Goal: Task Accomplishment & Management: Use online tool/utility

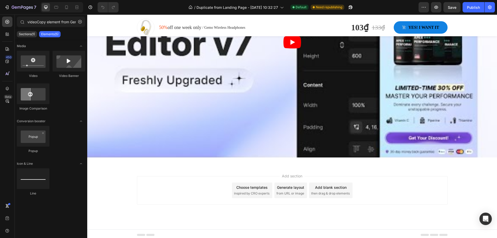
scroll to position [0, 14]
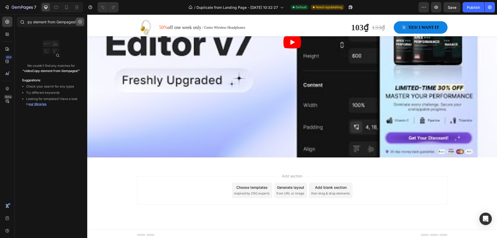
type input "videoCopy element from Gempages!"
click at [80, 23] on icon "button" at bounding box center [80, 22] width 4 height 4
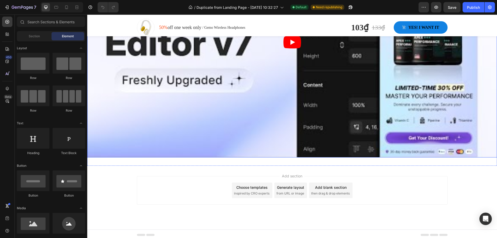
scroll to position [0, 0]
click at [203, 189] on div "Add section Choose templates inspired by CRO experts Generate layout from URL o…" at bounding box center [292, 190] width 311 height 28
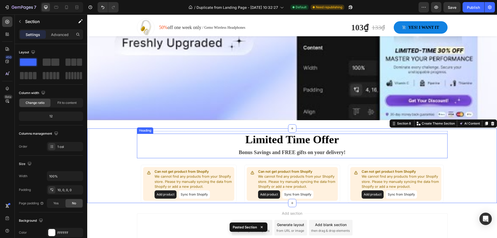
scroll to position [1014, 0]
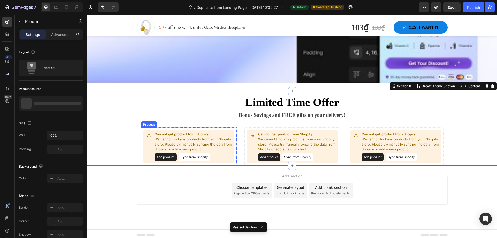
click at [193, 157] on button "Sync from Shopify" at bounding box center [194, 157] width 31 height 8
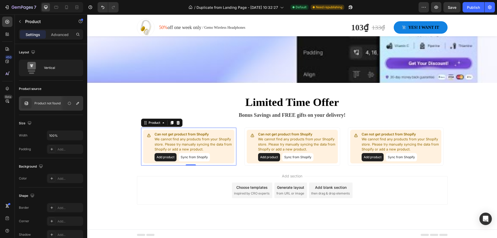
click at [192, 156] on button "Sync from Shopify" at bounding box center [194, 157] width 31 height 8
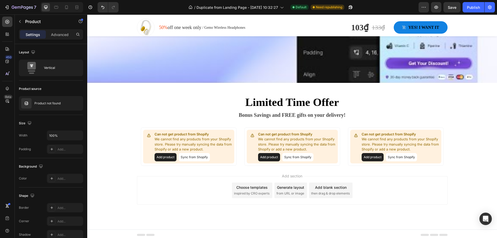
click at [163, 153] on button "Add product" at bounding box center [166, 157] width 22 height 8
click at [150, 147] on div "Can not get product from Shopify We cannot find any products from your Shopify …" at bounding box center [188, 147] width 91 height 34
click at [218, 159] on div "Add product Sync from Shopify" at bounding box center [194, 157] width 78 height 8
click at [254, 125] on div "Product" at bounding box center [253, 124] width 16 height 6
click at [254, 123] on div "Product" at bounding box center [258, 122] width 14 height 5
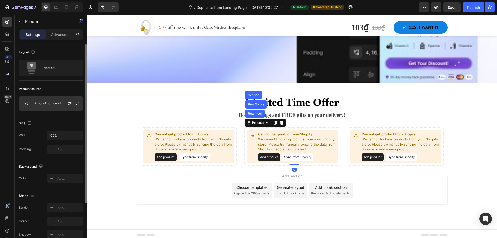
click at [60, 103] on div at bounding box center [71, 103] width 23 height 14
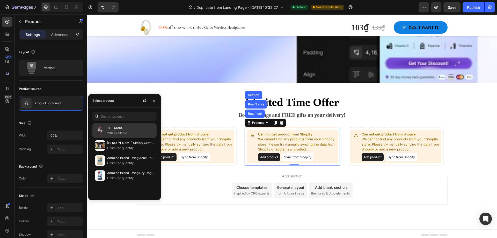
click at [124, 132] on p "200 available" at bounding box center [130, 132] width 47 height 5
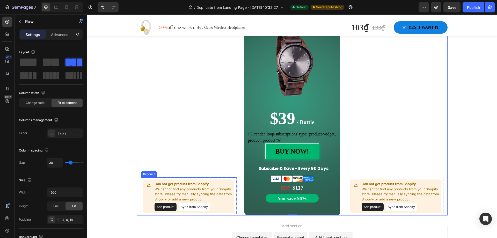
scroll to position [964, 0]
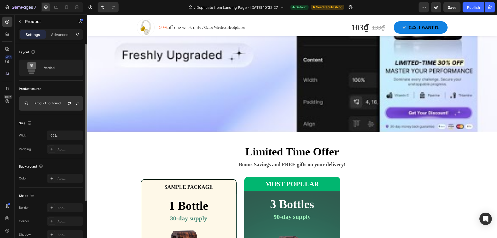
click at [52, 100] on div "Product not found" at bounding box center [51, 103] width 64 height 14
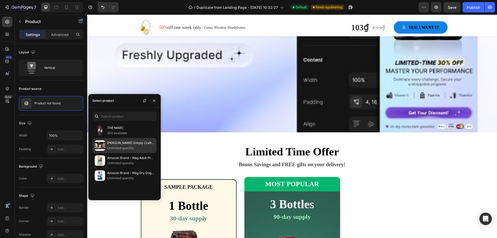
click at [121, 145] on p "[PERSON_NAME] Simply Crafted Adult Wet Dog Food Meal Topper, Chicken, Carrots &…" at bounding box center [130, 142] width 47 height 5
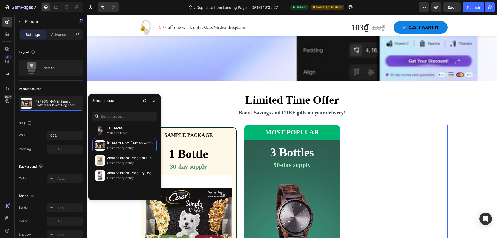
scroll to position [1068, 0]
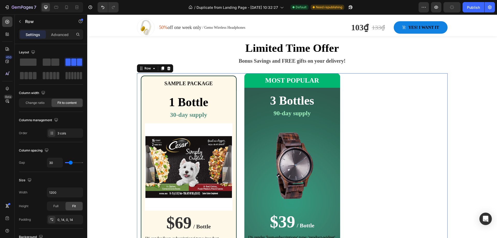
click at [398, 85] on div "Can not get product from Shopify We cannot find any products from your Shopify …" at bounding box center [396, 196] width 96 height 246
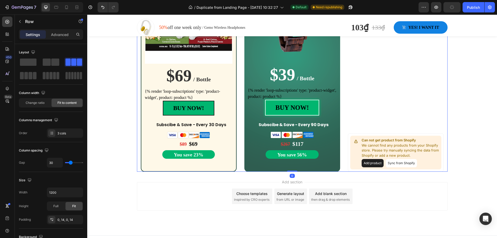
scroll to position [1221, 0]
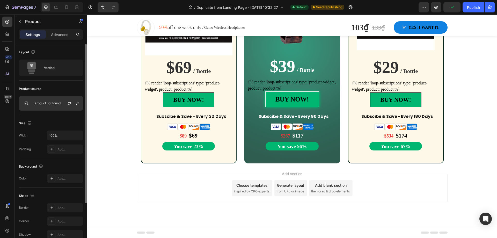
click at [55, 104] on p "Product not found" at bounding box center [47, 103] width 26 height 4
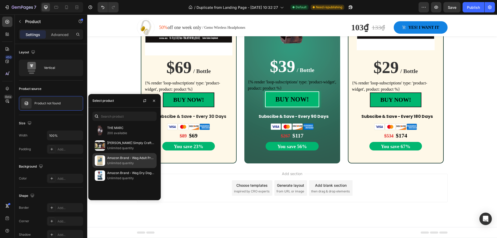
click at [119, 163] on p "Unlimited quantity" at bounding box center [130, 163] width 47 height 5
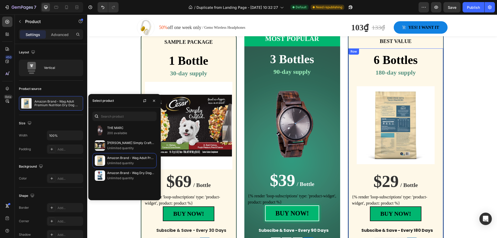
scroll to position [1143, 0]
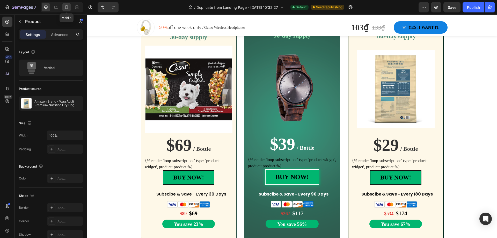
click at [65, 9] on icon at bounding box center [66, 7] width 5 height 5
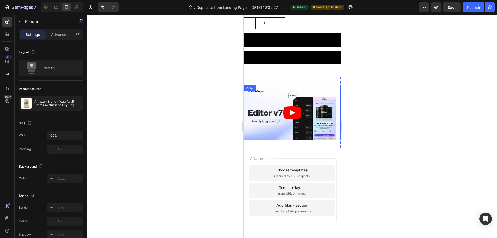
scroll to position [544, 0]
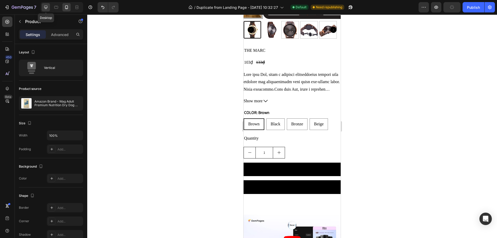
click at [44, 5] on icon at bounding box center [45, 7] width 5 height 5
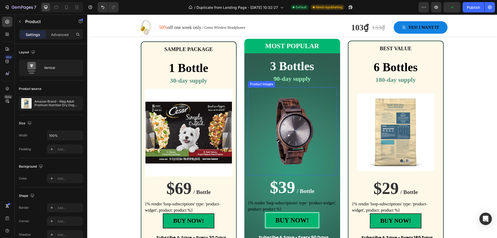
scroll to position [1061, 0]
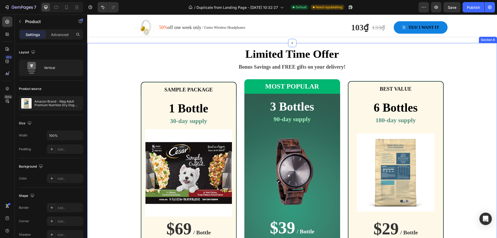
click at [122, 46] on div "Limited Time Offer Bonus Savings and FREE gifts on your delivery! Heading Row S…" at bounding box center [292, 185] width 410 height 279
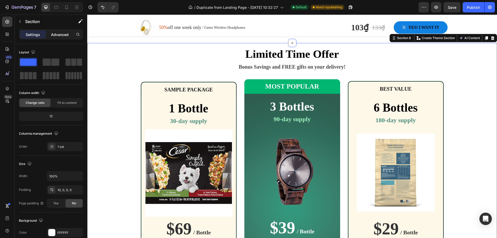
click at [64, 33] on p "Advanced" at bounding box center [60, 34] width 18 height 5
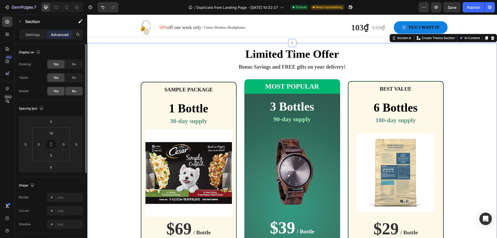
click at [59, 91] on div "Yes" at bounding box center [55, 91] width 17 height 8
click at [65, 8] on icon at bounding box center [66, 7] width 5 height 5
type input "42"
type input "14"
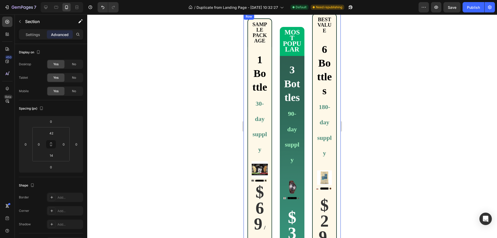
scroll to position [880, 0]
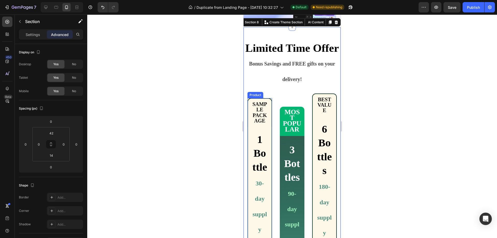
click at [254, 97] on div "Product" at bounding box center [256, 95] width 14 height 5
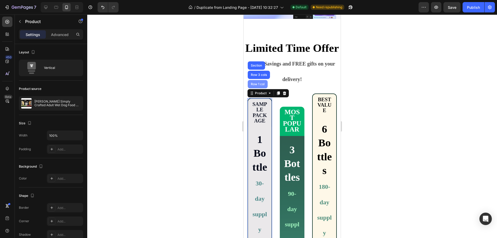
click at [256, 86] on div "Row 1 col" at bounding box center [258, 84] width 16 height 3
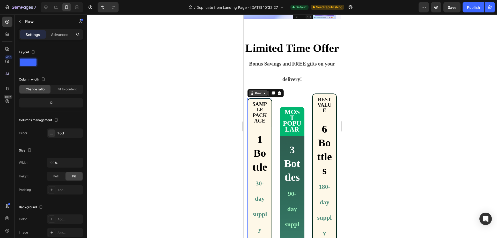
click at [257, 96] on div "Row" at bounding box center [258, 93] width 9 height 5
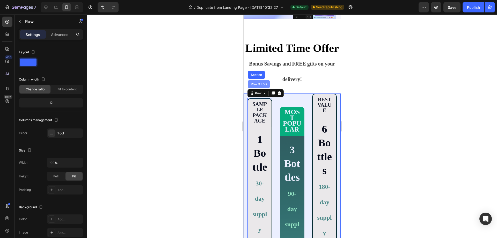
click at [257, 88] on div "Row 3 cols" at bounding box center [259, 84] width 22 height 8
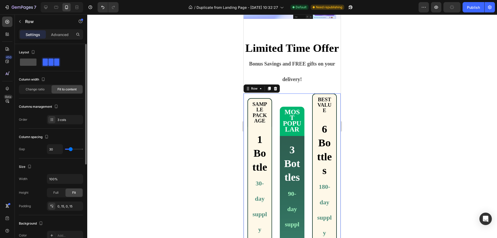
click at [31, 60] on span at bounding box center [28, 62] width 17 height 7
type input "0"
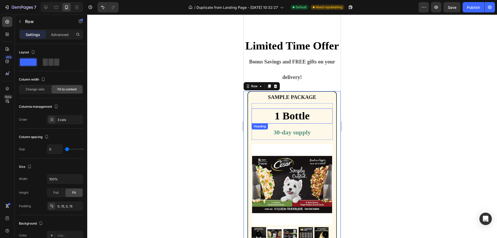
scroll to position [906, 0]
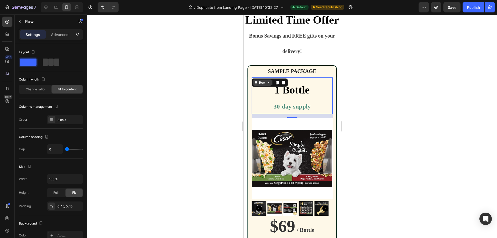
click at [261, 86] on div "Row" at bounding box center [262, 82] width 19 height 6
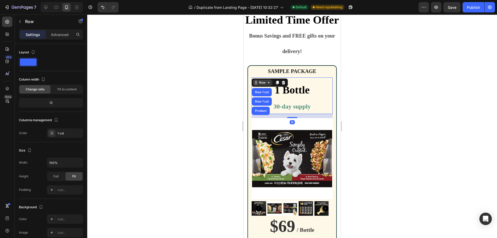
click at [263, 85] on div "Row" at bounding box center [262, 82] width 9 height 5
click at [261, 86] on div "Row" at bounding box center [262, 82] width 19 height 6
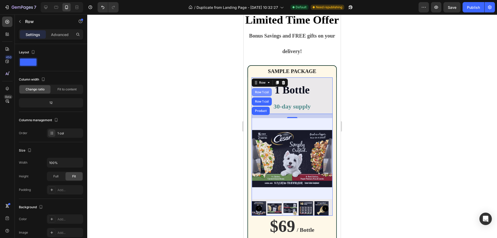
click at [262, 94] on div "Row 1 col" at bounding box center [262, 92] width 16 height 3
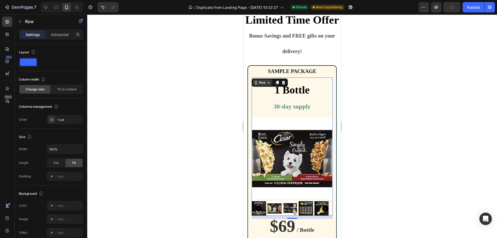
click at [265, 85] on div "Row" at bounding box center [262, 82] width 9 height 5
click at [45, 3] on div at bounding box center [46, 7] width 8 height 8
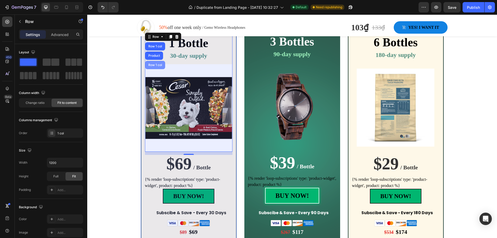
scroll to position [1098, 0]
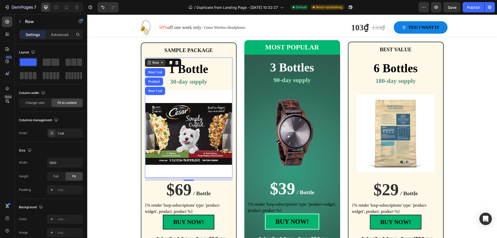
click at [155, 64] on div "Row" at bounding box center [155, 62] width 9 height 5
click at [64, 7] on icon at bounding box center [66, 7] width 5 height 5
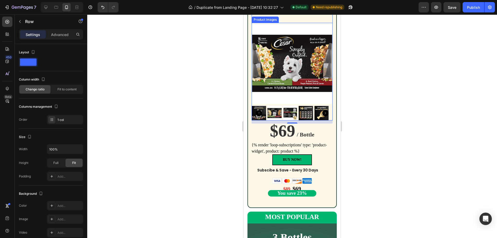
scroll to position [1115, 0]
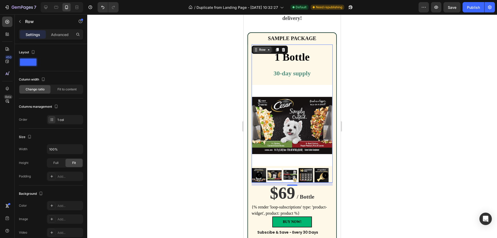
click at [260, 52] on div "Row" at bounding box center [262, 49] width 9 height 5
click at [42, 6] on div at bounding box center [46, 7] width 8 height 8
type input "1200"
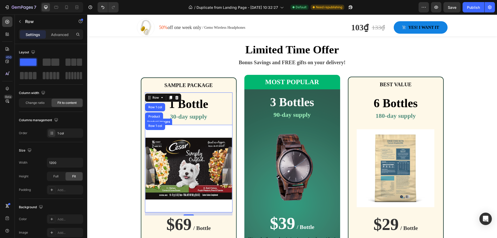
scroll to position [1088, 0]
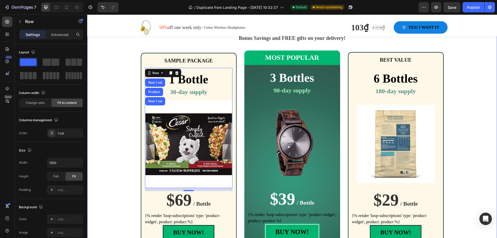
click at [128, 59] on div "Limited Time Offer Bonus Savings and FREE gifts on your delivery! Heading Row S…" at bounding box center [292, 156] width 410 height 279
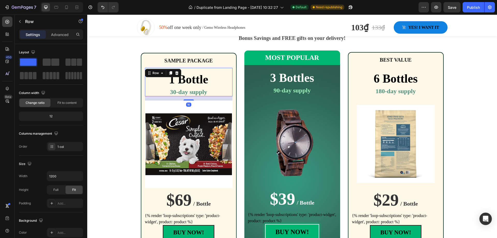
click at [194, 71] on div "1 Bottle Heading 30-day supply Heading" at bounding box center [189, 82] width 88 height 28
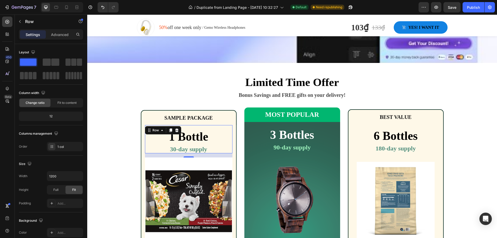
scroll to position [1062, 0]
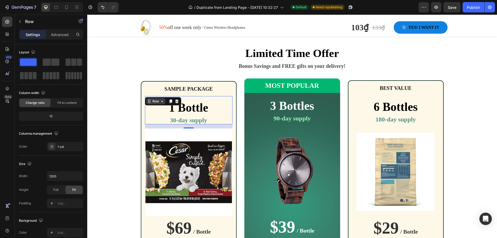
click at [152, 99] on div "Row" at bounding box center [155, 101] width 9 height 5
click at [154, 101] on div "Row" at bounding box center [155, 101] width 9 height 5
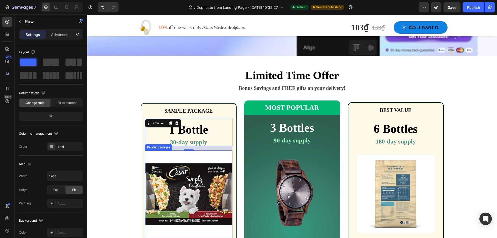
scroll to position [1036, 0]
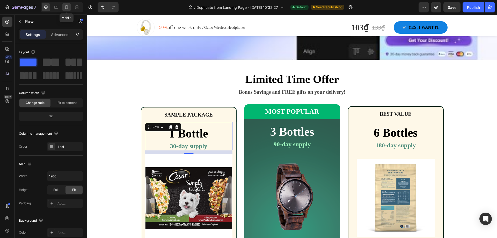
click at [65, 8] on icon at bounding box center [66, 7] width 5 height 5
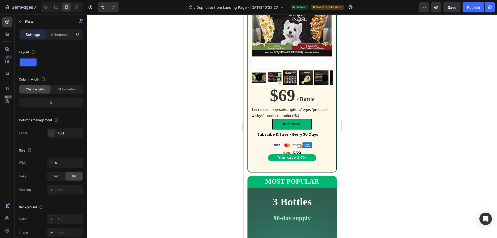
scroll to position [965, 0]
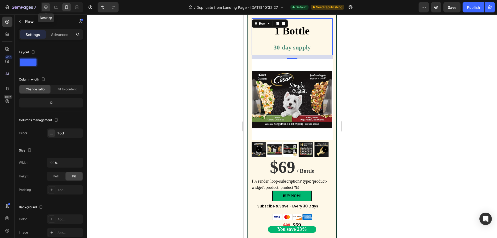
click at [48, 6] on icon at bounding box center [45, 7] width 5 height 5
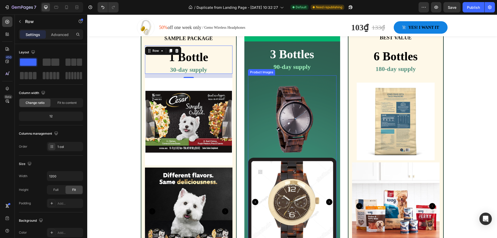
scroll to position [949, 0]
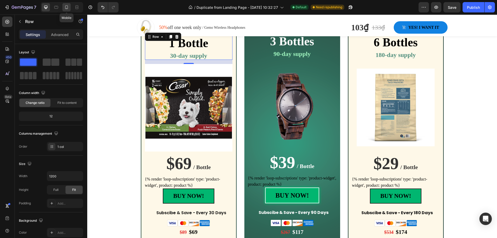
click at [70, 6] on div at bounding box center [66, 7] width 8 height 8
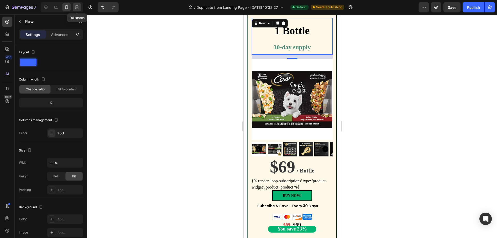
scroll to position [965, 0]
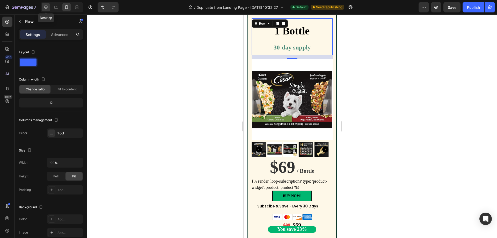
click at [43, 6] on div at bounding box center [46, 7] width 8 height 8
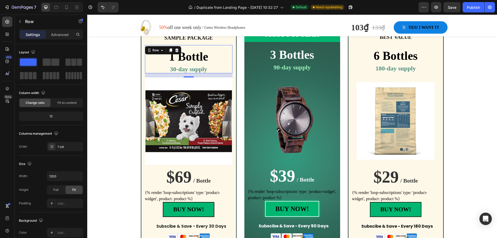
scroll to position [949, 0]
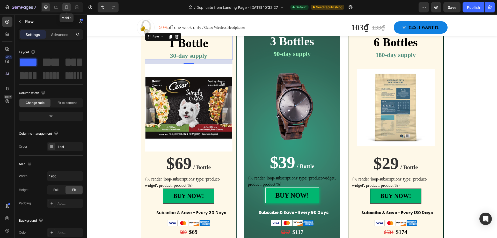
click at [65, 8] on icon at bounding box center [66, 7] width 3 height 4
type input "100%"
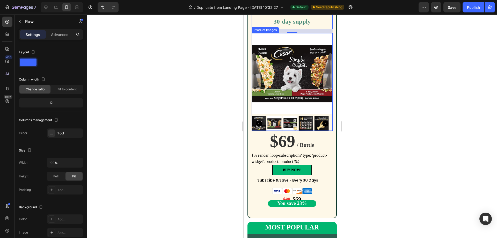
scroll to position [1042, 0]
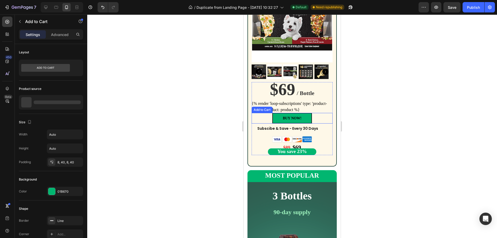
click at [266, 112] on div "Add to Cart" at bounding box center [262, 109] width 19 height 5
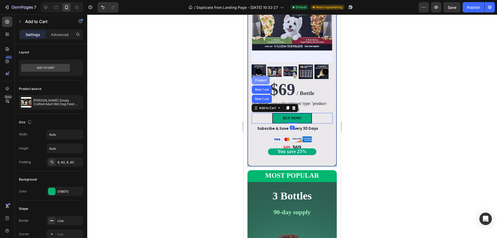
click at [266, 82] on div "Product" at bounding box center [261, 80] width 14 height 3
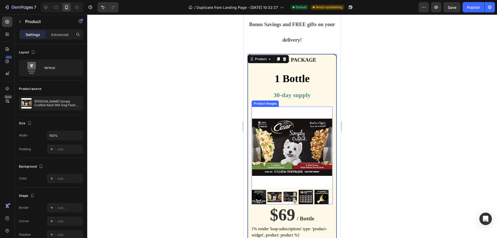
scroll to position [887, 0]
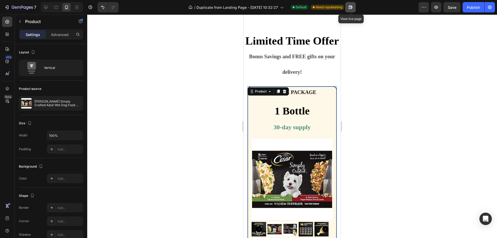
click at [351, 9] on icon "button" at bounding box center [350, 7] width 5 height 5
click at [47, 7] on icon at bounding box center [45, 7] width 5 height 5
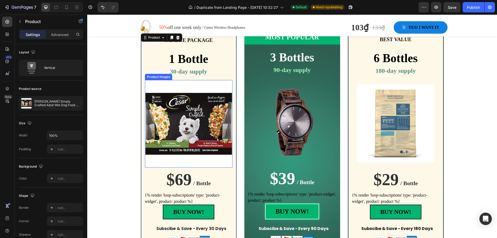
scroll to position [1109, 0]
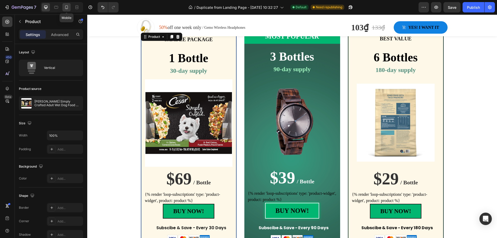
click at [65, 8] on icon at bounding box center [66, 7] width 3 height 4
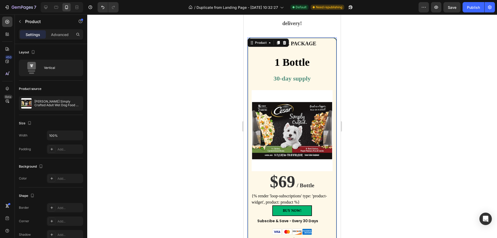
scroll to position [1128, 0]
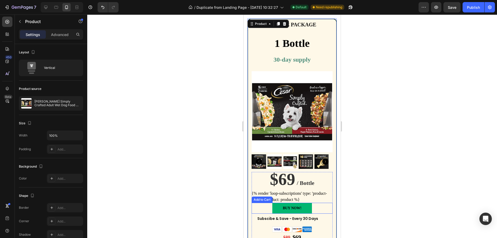
click at [276, 213] on button "BUY NOW!" at bounding box center [291, 208] width 39 height 11
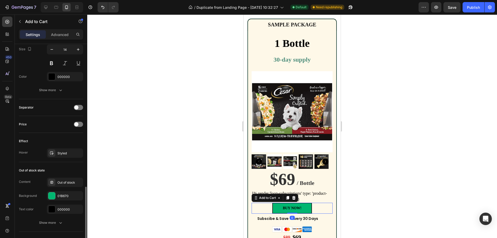
scroll to position [346, 0]
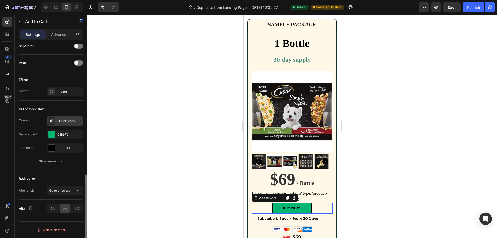
click at [71, 124] on div "Out of stock" at bounding box center [65, 120] width 36 height 9
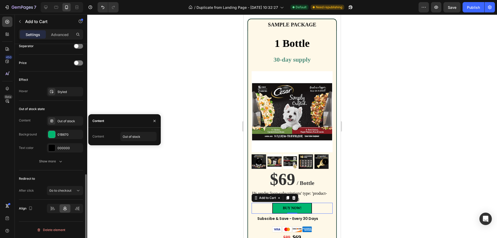
click at [71, 166] on div "Out of stock state Content Out of stock Background 01B670 Text color 000000 Sho…" at bounding box center [51, 136] width 64 height 70
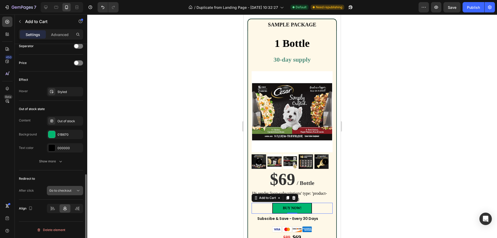
click at [76, 189] on icon at bounding box center [78, 190] width 5 height 5
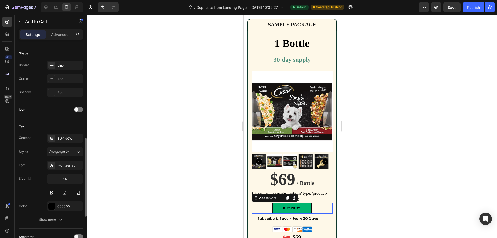
scroll to position [181, 0]
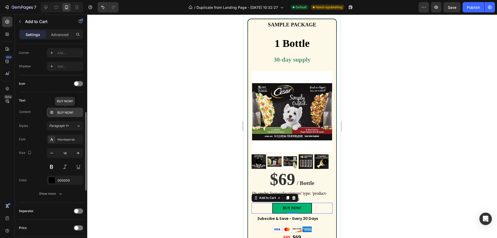
click at [65, 112] on div "BUY NOW!" at bounding box center [69, 112] width 24 height 5
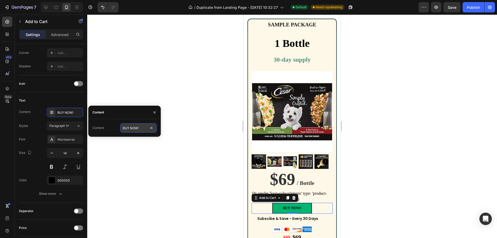
click at [134, 127] on input "BUY NOW!" at bounding box center [138, 127] width 36 height 9
click at [131, 127] on input "BUY NOW!" at bounding box center [138, 127] width 36 height 9
click at [143, 130] on input "BUY IT NOW!" at bounding box center [138, 127] width 36 height 9
type input "BUY IT NOW"
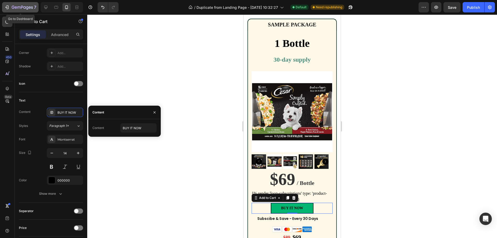
click at [25, 9] on icon "button" at bounding box center [24, 7] width 2 height 2
